Goal: Transaction & Acquisition: Purchase product/service

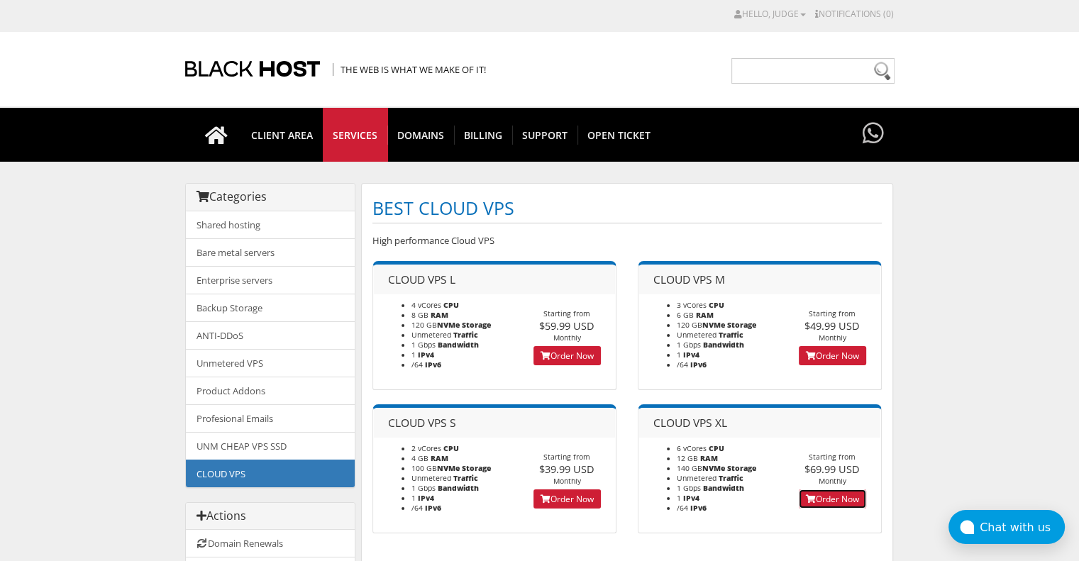
click at [833, 505] on link "Order Now" at bounding box center [832, 498] width 67 height 19
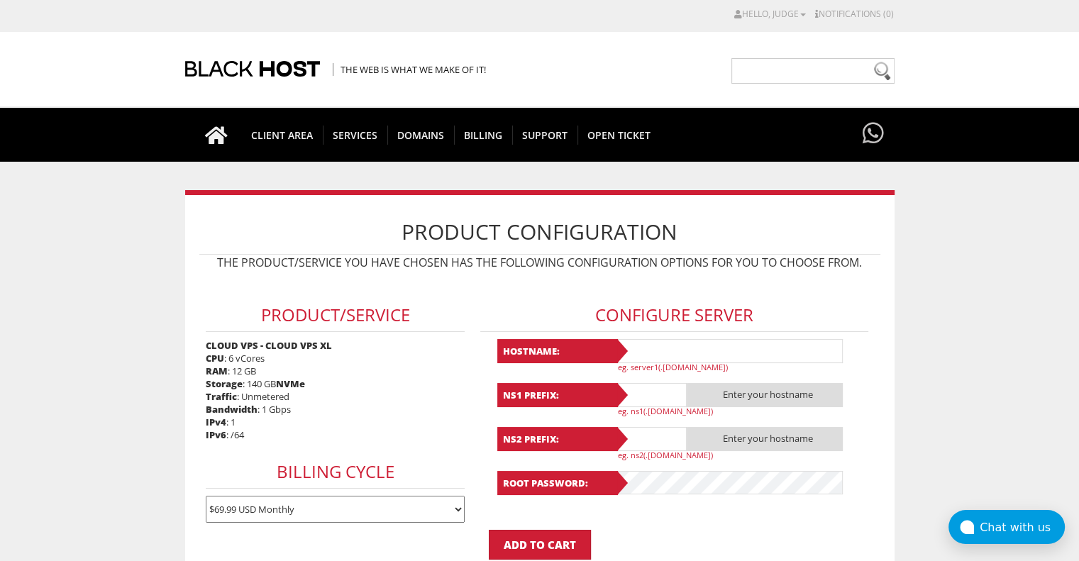
type input "[EMAIL_ADDRESS][DOMAIN_NAME]"
click at [667, 353] on input "text" at bounding box center [729, 351] width 227 height 24
type input "revsinbbh"
click at [655, 395] on input "text" at bounding box center [651, 395] width 71 height 24
type input "ns1"
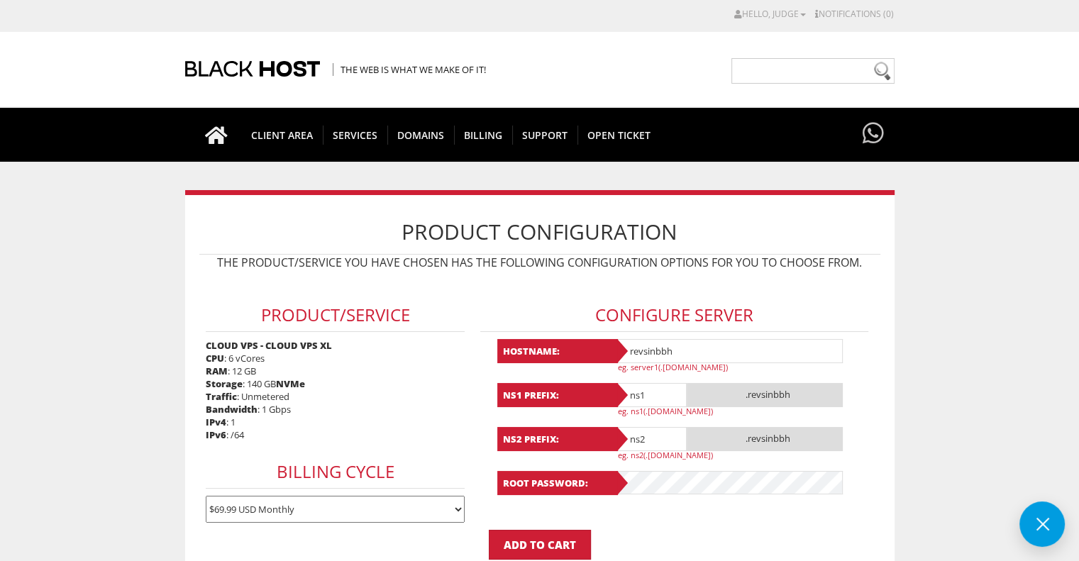
type input "ns2"
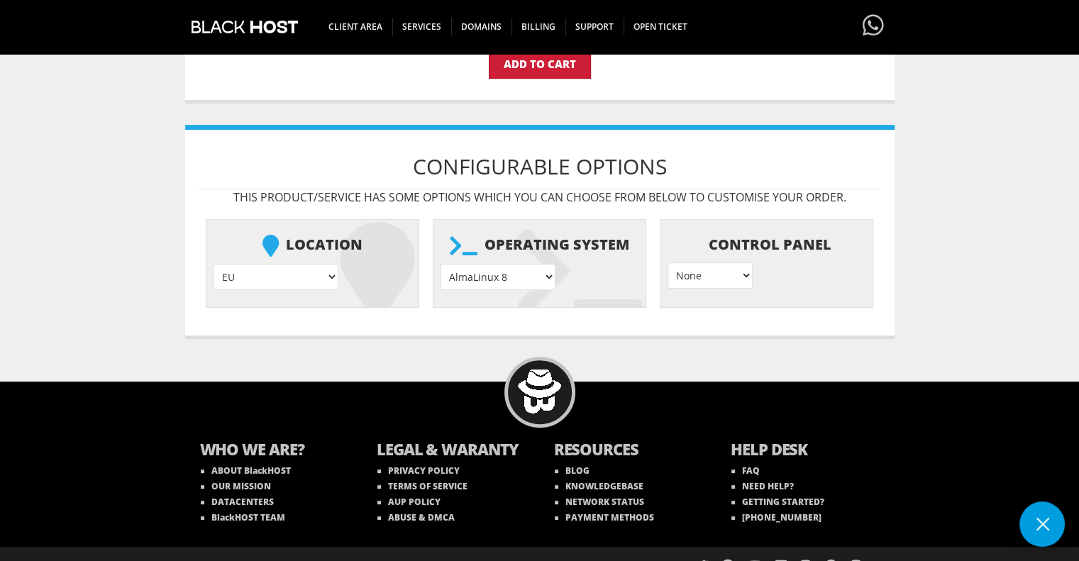
scroll to position [496, 0]
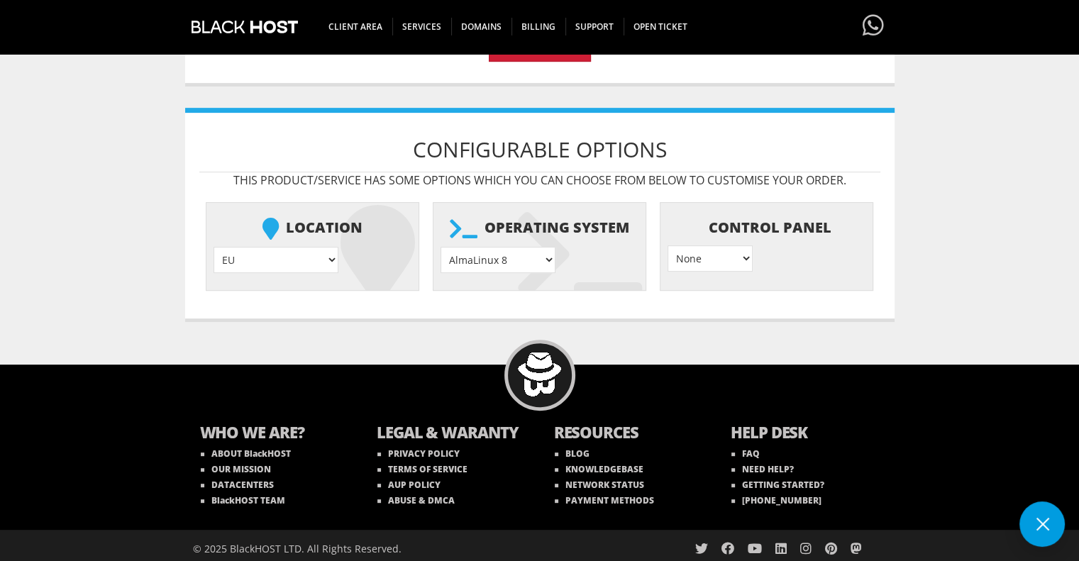
click at [279, 255] on select "EU } USA } London } Amsterdam } Vienna } Chicago }" at bounding box center [275, 260] width 125 height 26
select select "1179"
click at [213, 247] on select "EU } USA } London } Amsterdam } Vienna } Chicago }" at bounding box center [275, 260] width 125 height 26
click at [499, 252] on select "AlmaLinux 8 } AlmaLinux 9 } AlmaLinux 10 } Rocky Linux 8 } Rocky Linux 9 } Cent…" at bounding box center [497, 260] width 115 height 26
select select "1174"
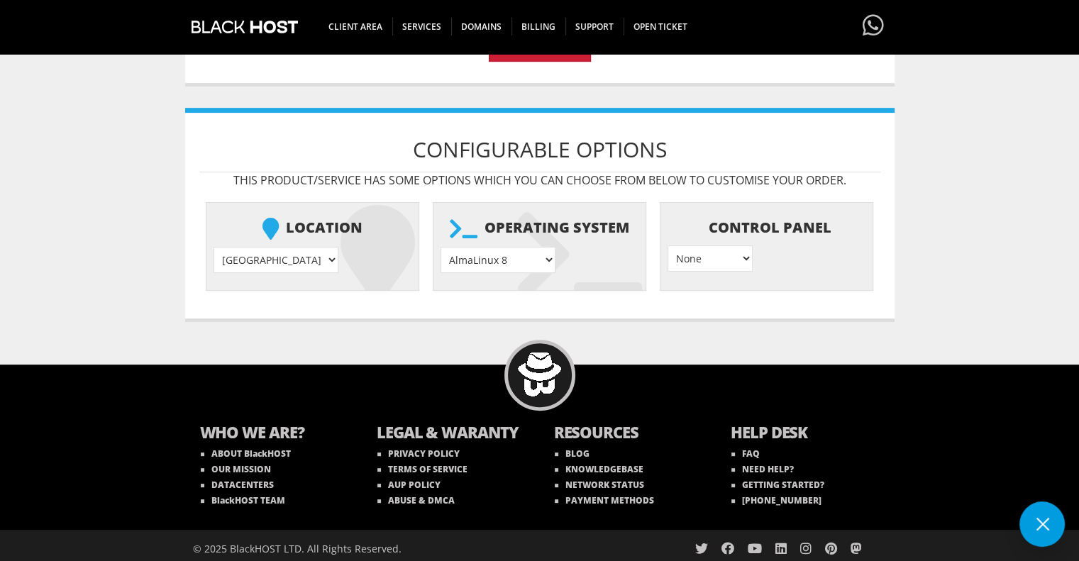
click at [440, 247] on select "AlmaLinux 8 } AlmaLinux 9 } AlmaLinux 10 } Rocky Linux 8 } Rocky Linux 9 } Cent…" at bounding box center [497, 260] width 115 height 26
click at [721, 252] on select "None } Virtualmin } Cpanel } DirectAdmin }" at bounding box center [709, 258] width 85 height 26
click at [643, 290] on ul "Location EU } USA } London } Amsterdam } Vienna } Chicago } + $ Operating syste…" at bounding box center [539, 246] width 681 height 102
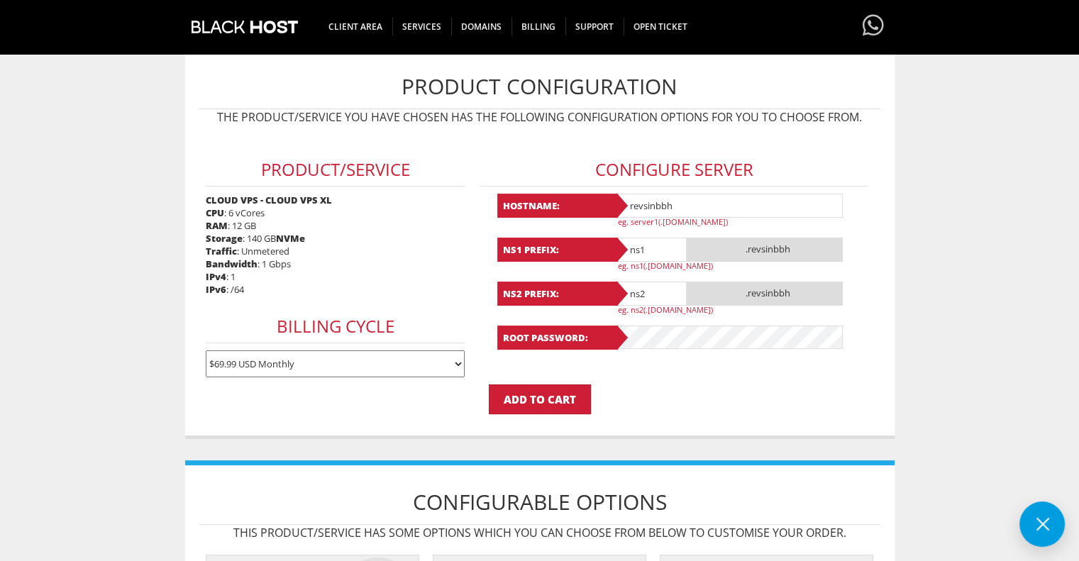
scroll to position [142, 0]
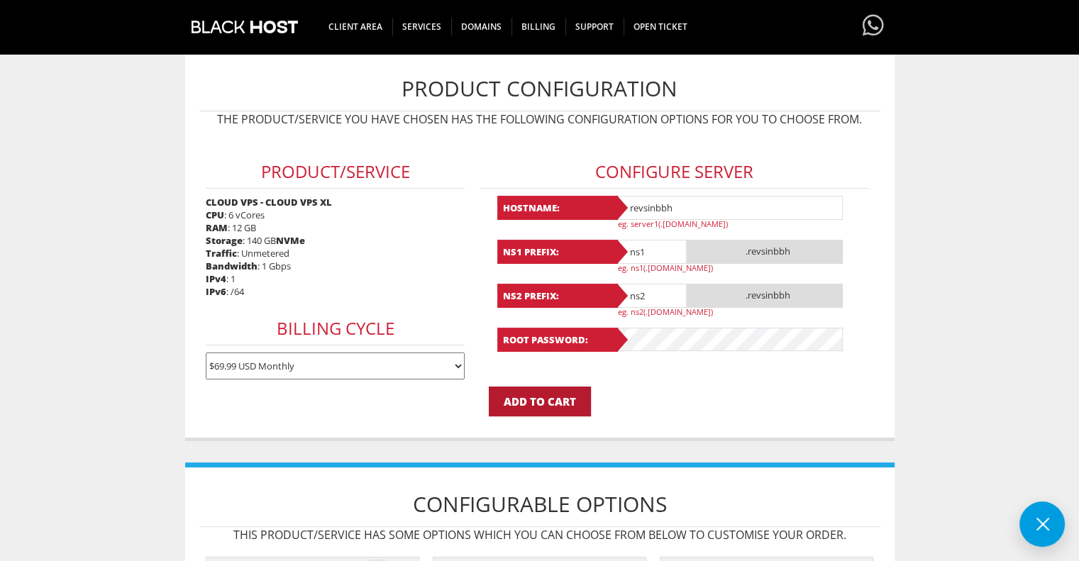
click at [557, 402] on input "Add to Cart" at bounding box center [540, 402] width 102 height 30
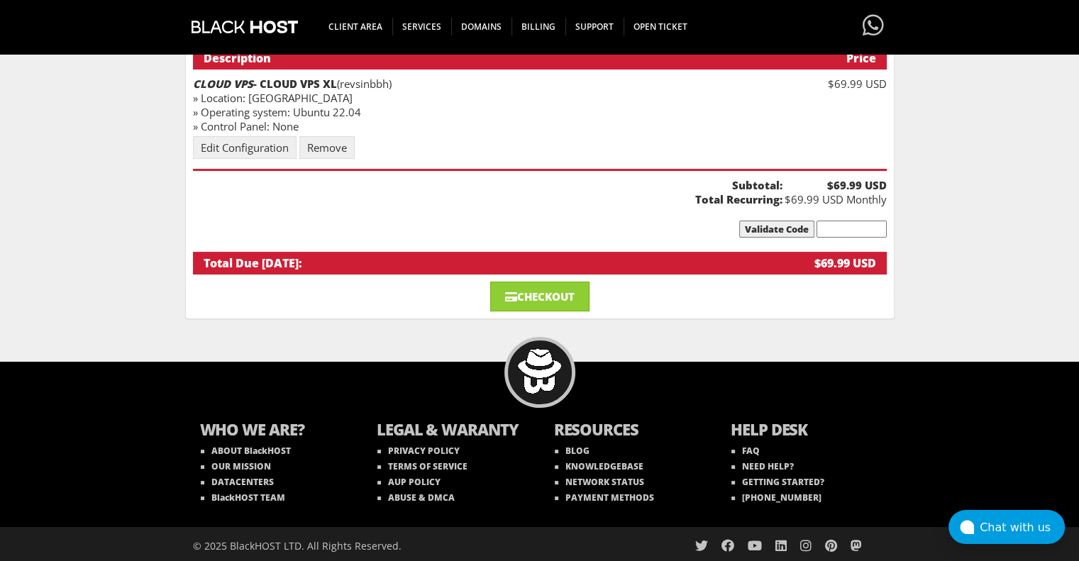
scroll to position [196, 0]
click at [554, 294] on link "Checkout" at bounding box center [539, 297] width 99 height 30
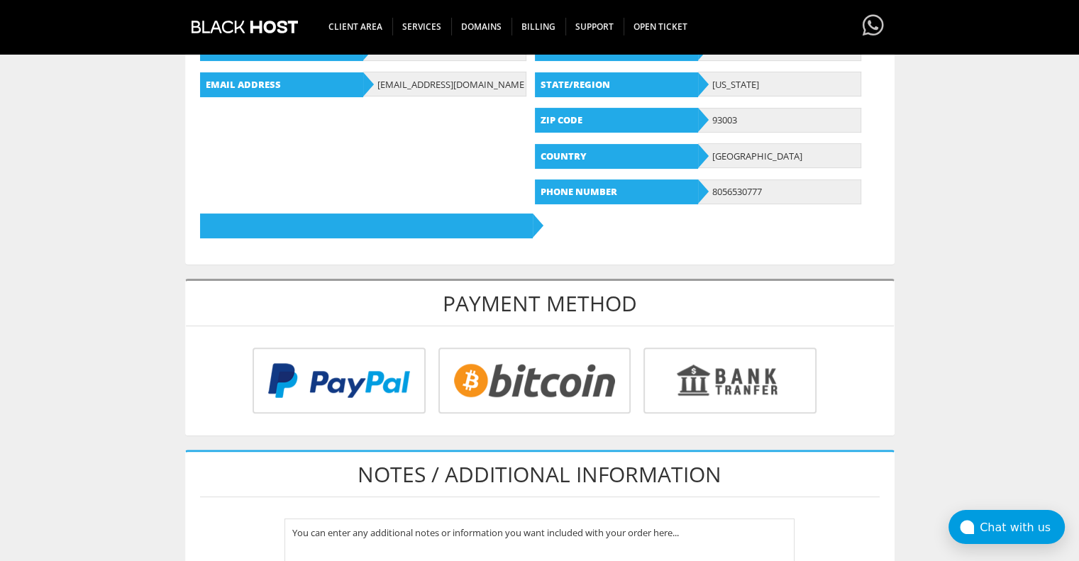
scroll to position [355, 0]
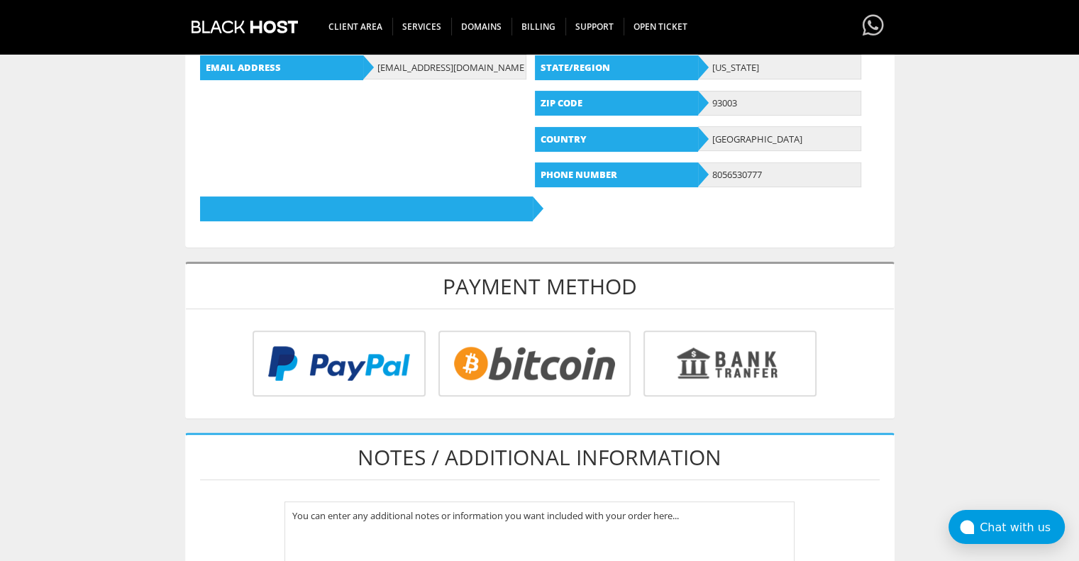
type input "[EMAIL_ADDRESS][DOMAIN_NAME]"
click at [538, 365] on input "radio" at bounding box center [532, 366] width 192 height 66
radio input "true"
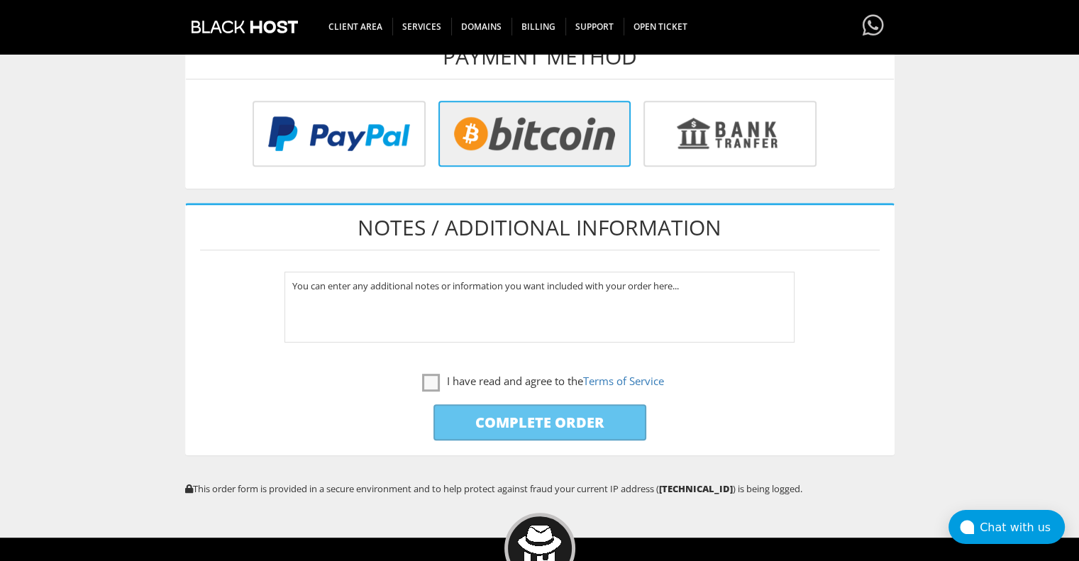
scroll to position [638, 0]
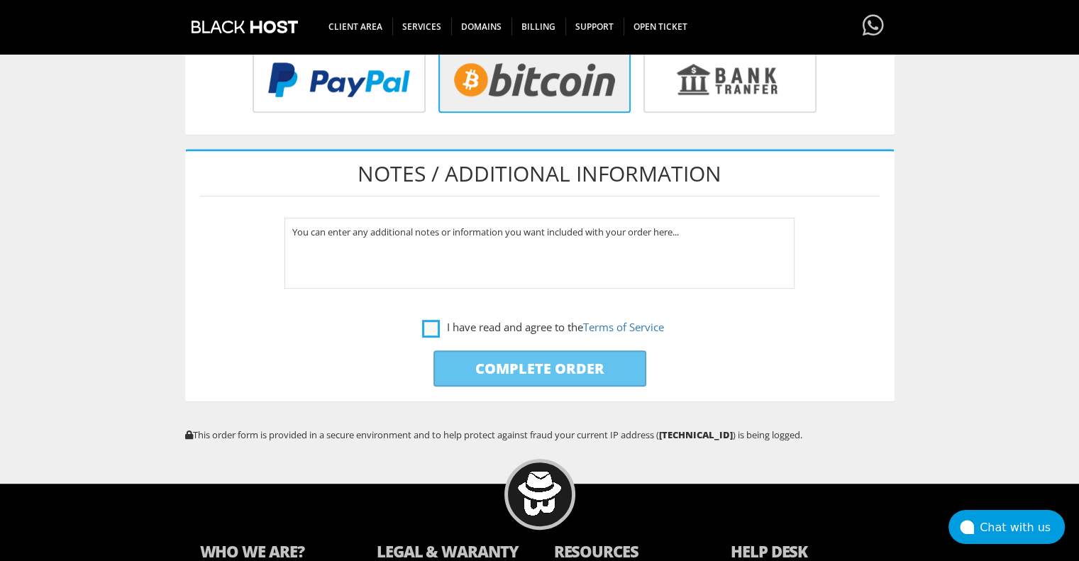
click at [430, 323] on label "I have read and agree to the Terms of Service" at bounding box center [543, 327] width 242 height 18
checkbox input "true"
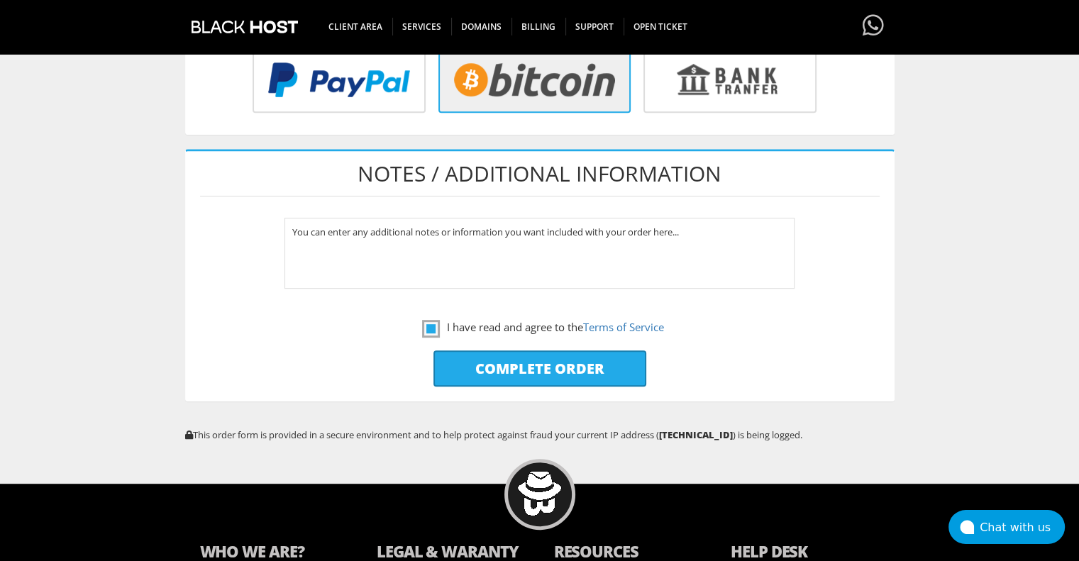
click at [573, 365] on input "Complete Order" at bounding box center [539, 368] width 213 height 36
type input "Please Wait..."
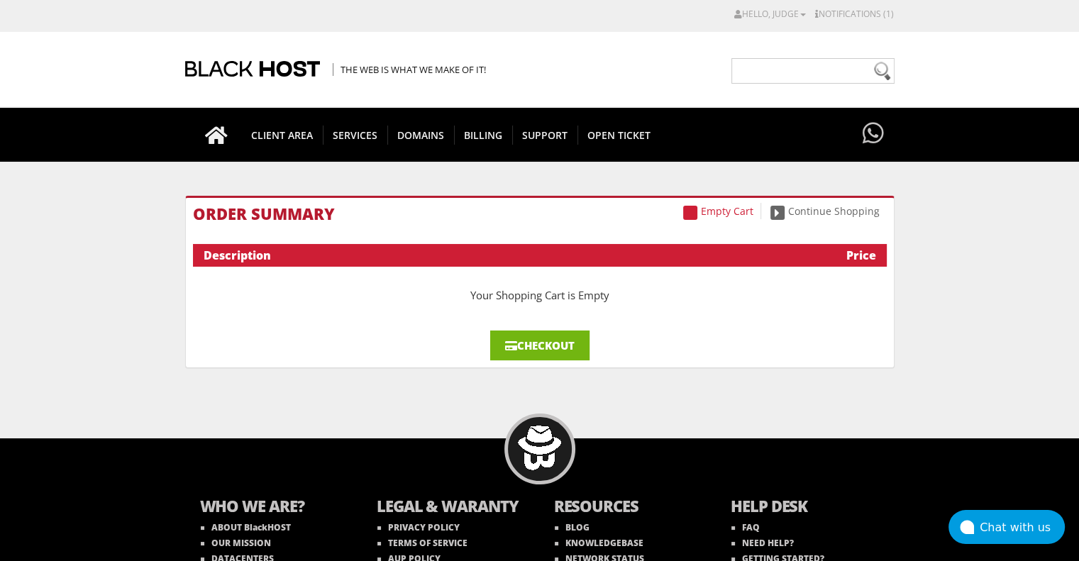
click at [548, 345] on link "Checkout" at bounding box center [539, 346] width 99 height 30
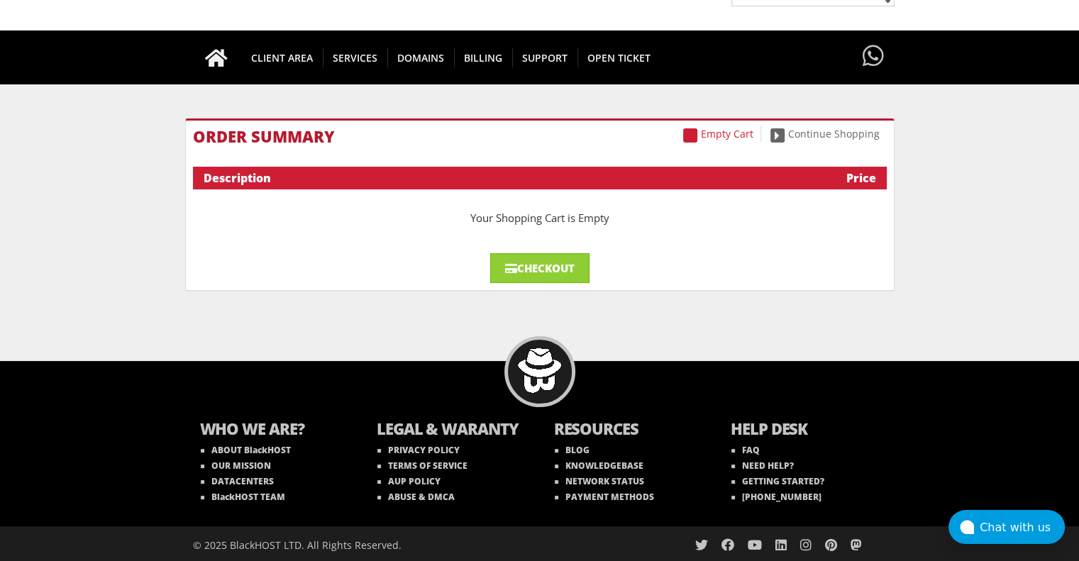
scroll to position [79, 0]
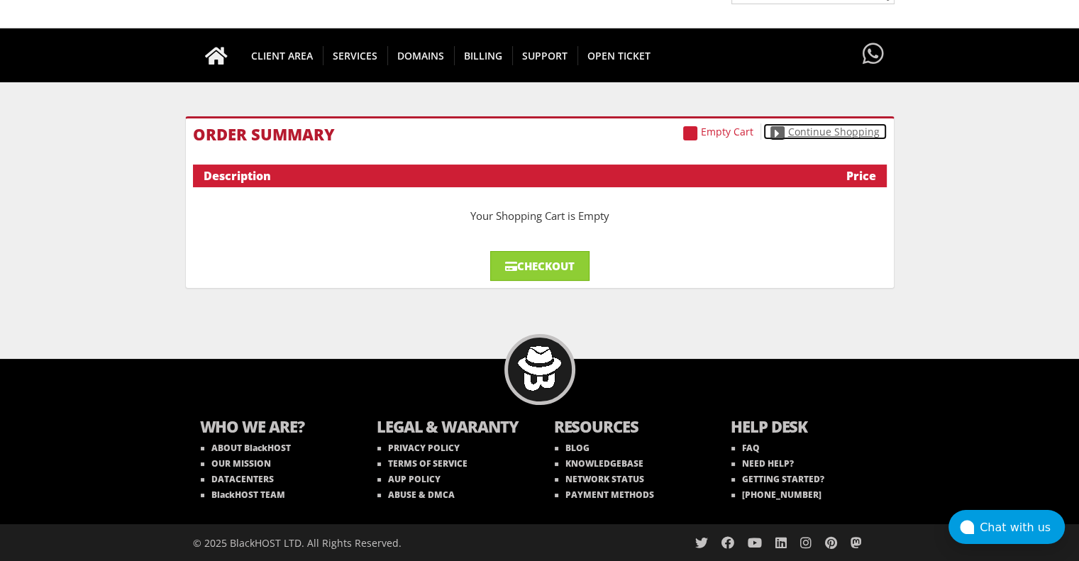
click at [826, 135] on link "Continue Shopping" at bounding box center [824, 131] width 123 height 16
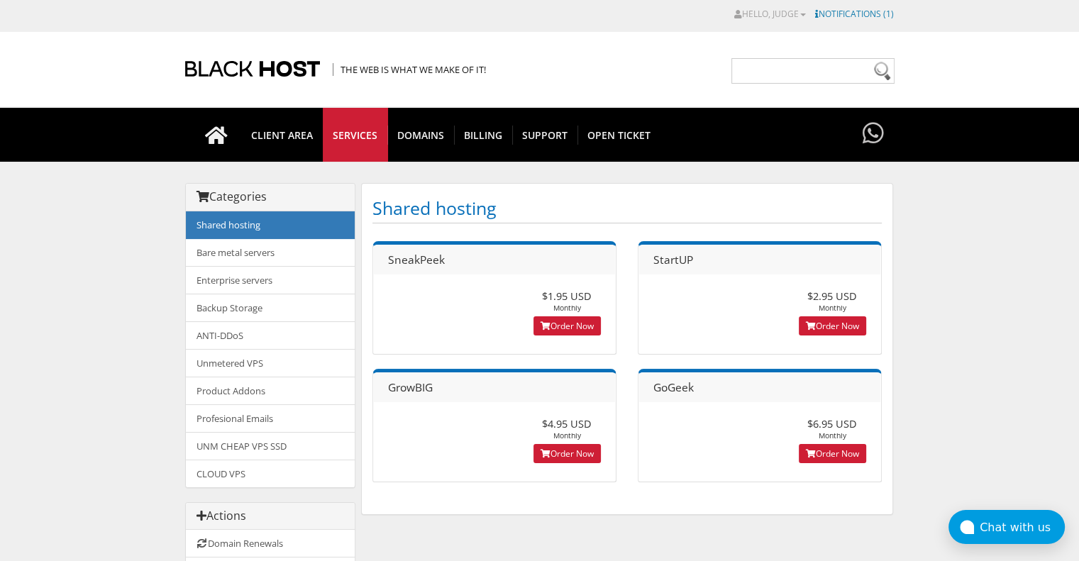
click at [865, 13] on link "Notifications (1)" at bounding box center [854, 14] width 79 height 12
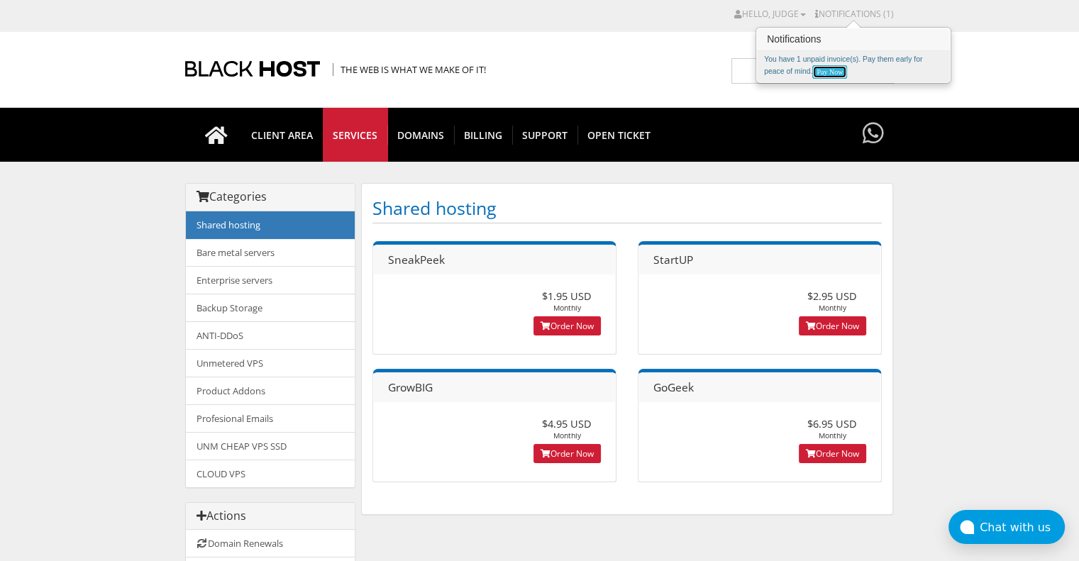
click at [832, 70] on link "Pay Now" at bounding box center [829, 71] width 35 height 13
